Goal: Information Seeking & Learning: Check status

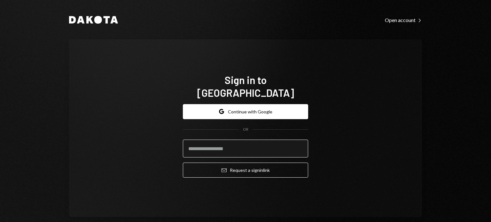
type input "**********"
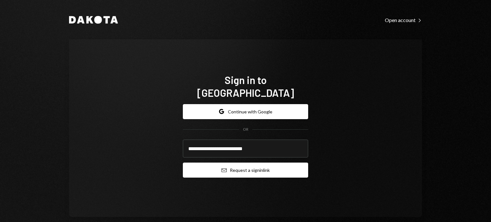
click at [221, 168] on icon "Email" at bounding box center [223, 170] width 5 height 5
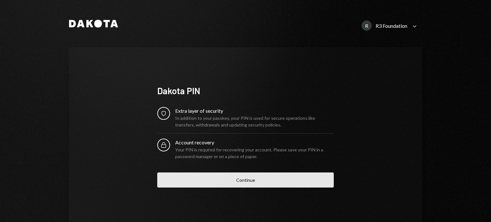
click at [257, 183] on button "Continue" at bounding box center [245, 179] width 176 height 15
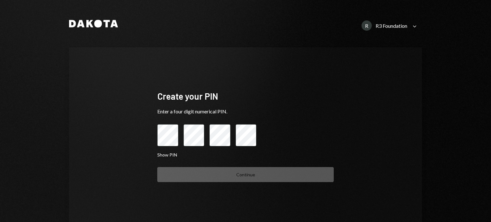
click at [364, 145] on div "Create your PIN Enter a four digit numerical PIN. Show PIN Continue" at bounding box center [245, 136] width 353 height 178
click at [170, 137] on keeper-lock "Open Keeper Popup" at bounding box center [174, 135] width 8 height 8
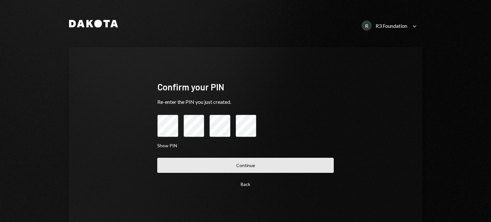
click at [223, 159] on button "Continue" at bounding box center [245, 165] width 176 height 15
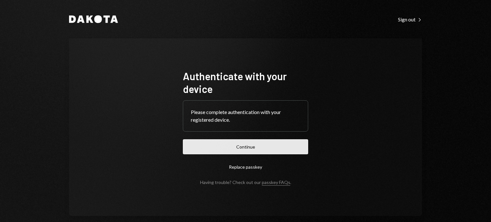
click at [248, 144] on button "Continue" at bounding box center [245, 146] width 125 height 15
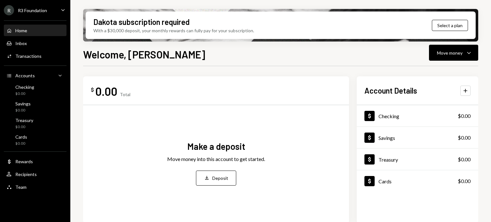
click at [59, 13] on div "Caret Down" at bounding box center [62, 10] width 7 height 8
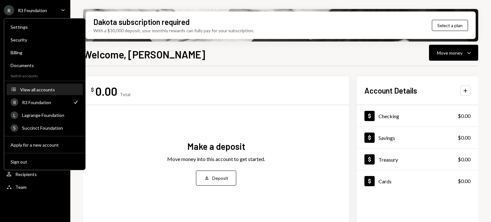
click at [27, 91] on div "View all accounts" at bounding box center [49, 89] width 59 height 5
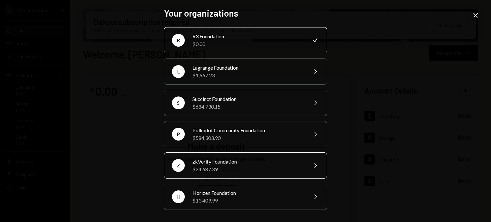
click at [215, 162] on div "zkVerify Foundation" at bounding box center [247, 162] width 111 height 8
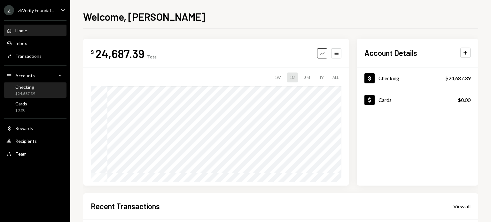
click at [29, 92] on div "$24,687.39" at bounding box center [25, 93] width 20 height 5
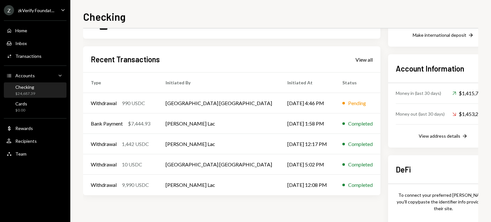
scroll to position [181, 0]
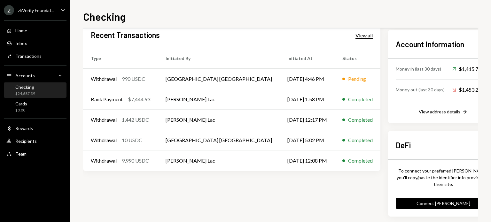
click at [355, 33] on div "View all" at bounding box center [363, 35] width 17 height 6
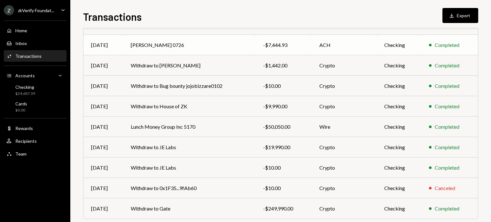
scroll to position [111, 0]
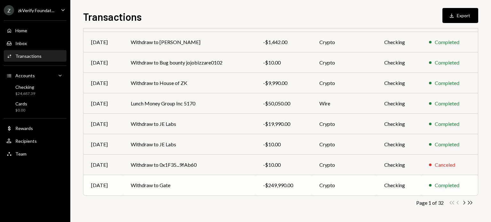
click at [406, 186] on td "Checking" at bounding box center [398, 185] width 45 height 20
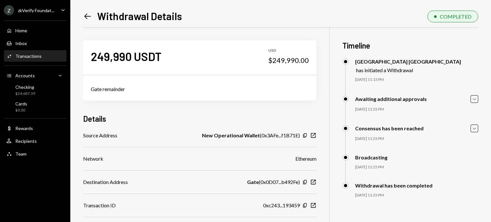
scroll to position [27, 0]
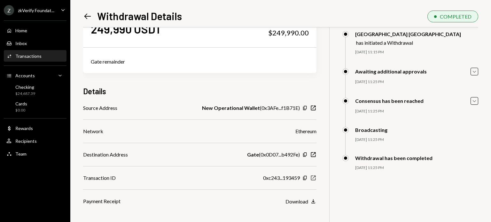
click at [312, 178] on icon "New Window" at bounding box center [313, 178] width 6 height 6
click at [303, 177] on icon "Copy" at bounding box center [304, 177] width 5 height 5
click at [303, 109] on icon "Copy" at bounding box center [304, 107] width 5 height 5
click at [306, 178] on icon "button" at bounding box center [305, 178] width 4 height 4
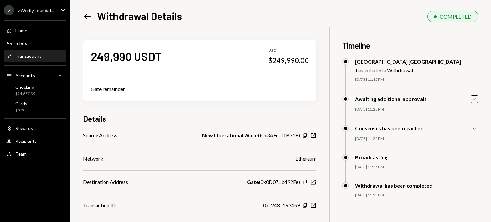
click at [87, 18] on icon at bounding box center [87, 15] width 7 height 5
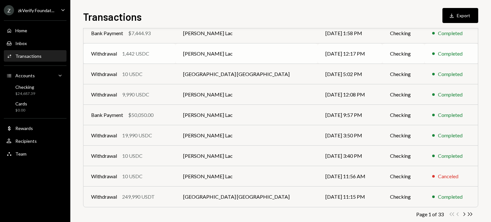
scroll to position [111, 0]
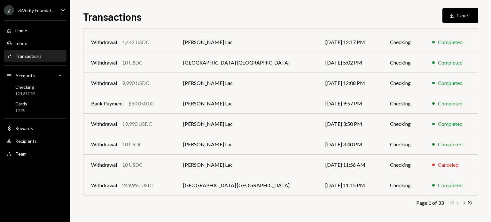
click at [462, 203] on icon "Chevron Right" at bounding box center [464, 203] width 6 height 6
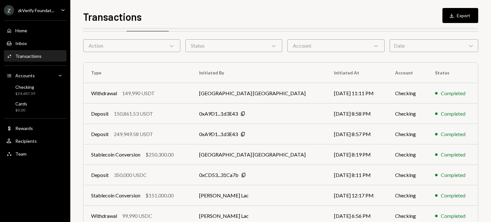
scroll to position [21, 0]
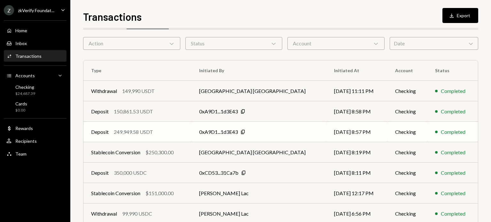
click at [293, 132] on td "0xA9D1...1d3E43 Copy" at bounding box center [258, 132] width 134 height 20
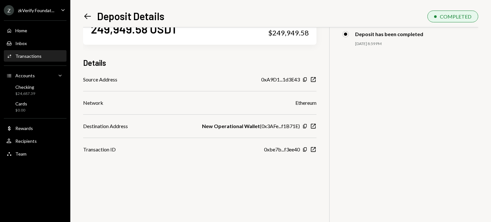
scroll to position [7, 0]
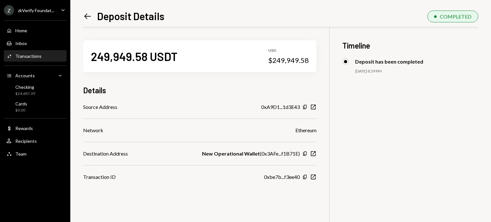
scroll to position [7, 0]
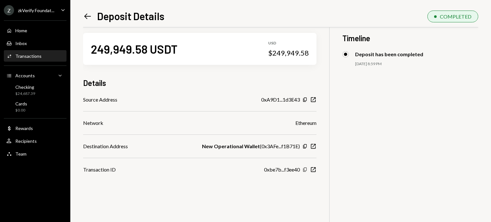
click at [303, 170] on icon "button" at bounding box center [305, 170] width 4 height 4
click at [303, 99] on icon "button" at bounding box center [305, 100] width 4 height 4
click at [305, 148] on icon "button" at bounding box center [305, 146] width 4 height 4
click at [88, 15] on icon "Left Arrow" at bounding box center [87, 16] width 9 height 9
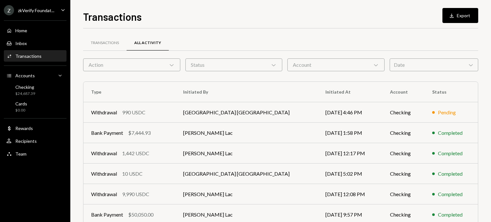
click at [433, 62] on div "Date Chevron Down" at bounding box center [433, 64] width 88 height 13
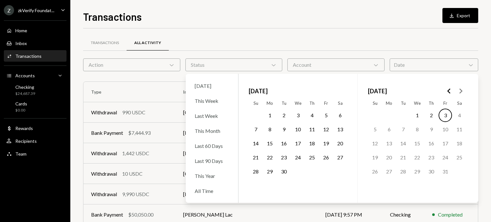
click at [446, 90] on icon "Go to the Previous Month" at bounding box center [449, 91] width 8 height 8
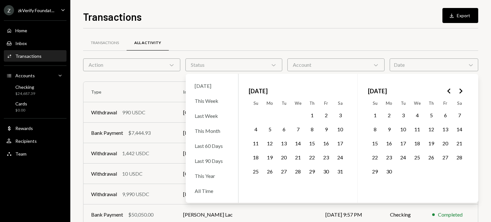
click at [457, 90] on icon "Go to the Next Month" at bounding box center [460, 91] width 8 height 8
click at [286, 116] on button "1" at bounding box center [283, 115] width 13 height 13
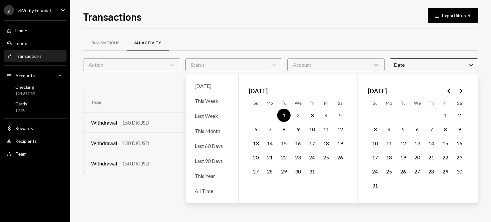
click at [313, 170] on button "31" at bounding box center [311, 171] width 13 height 13
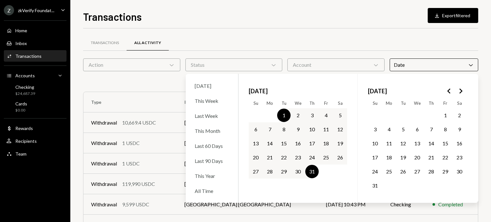
click at [319, 33] on div "Transactions All Activity Action Chevron Down Status Chevron Down Account Chevr…" at bounding box center [280, 185] width 395 height 315
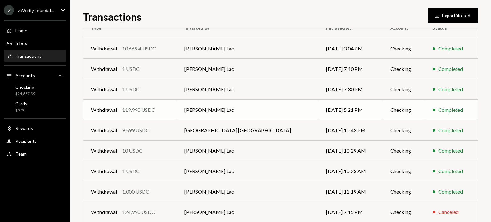
scroll to position [121, 0]
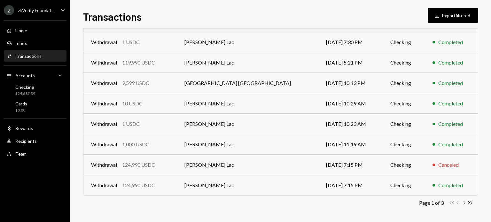
click at [465, 204] on icon "Chevron Right" at bounding box center [464, 203] width 6 height 6
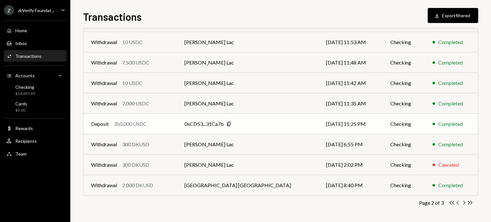
click at [154, 120] on div "Deposit 350,000 USDC" at bounding box center [130, 124] width 78 height 8
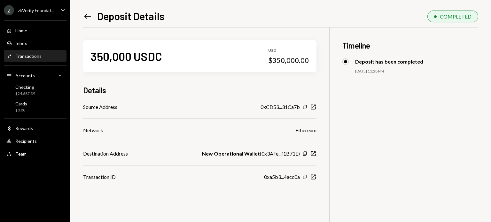
click at [303, 176] on icon "Copy" at bounding box center [304, 176] width 5 height 5
click at [304, 153] on icon "Copy" at bounding box center [304, 153] width 5 height 5
click at [305, 106] on icon "Copy" at bounding box center [304, 106] width 5 height 5
click at [90, 13] on icon "Left Arrow" at bounding box center [87, 16] width 9 height 9
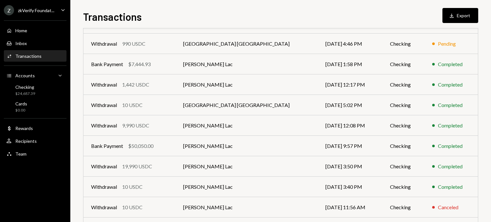
scroll to position [111, 0]
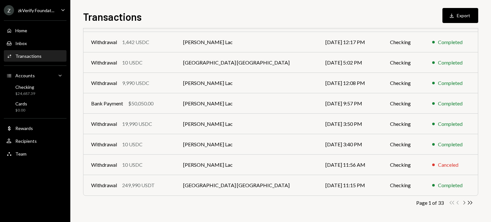
click at [463, 201] on icon "Chevron Right" at bounding box center [464, 203] width 6 height 6
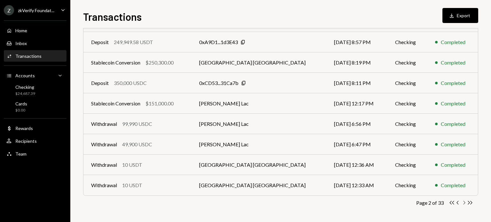
click at [463, 203] on icon "Chevron Right" at bounding box center [464, 203] width 6 height 6
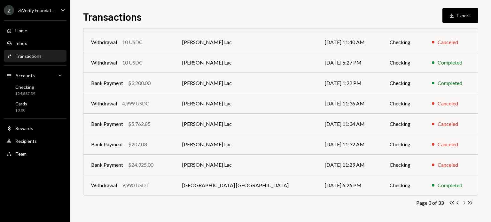
click at [464, 203] on icon "Chevron Right" at bounding box center [464, 203] width 6 height 6
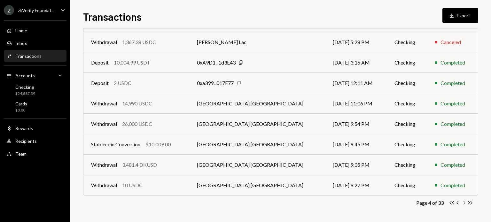
click at [462, 202] on icon "Chevron Right" at bounding box center [464, 203] width 6 height 6
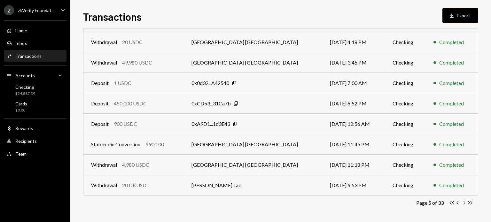
click at [464, 204] on icon "Chevron Right" at bounding box center [464, 203] width 6 height 6
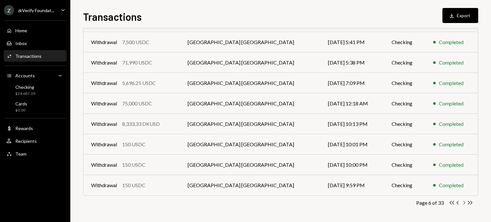
click at [464, 204] on icon "Chevron Right" at bounding box center [464, 203] width 6 height 6
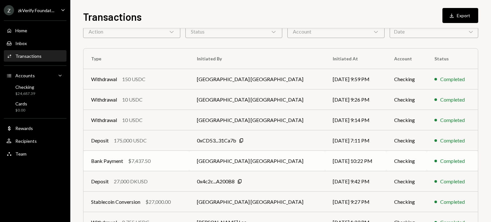
scroll to position [33, 0]
click at [189, 138] on td "Deposit 175,000 USDC" at bounding box center [136, 141] width 106 height 20
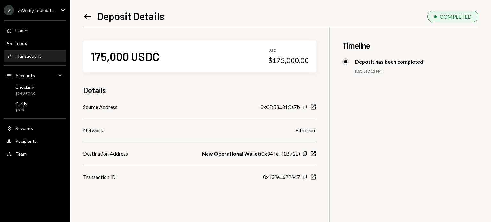
click at [305, 108] on icon "button" at bounding box center [305, 107] width 4 height 4
click at [304, 154] on icon "Copy" at bounding box center [304, 153] width 5 height 5
click at [304, 177] on icon "button" at bounding box center [305, 177] width 4 height 4
